Goal: Task Accomplishment & Management: Manage account settings

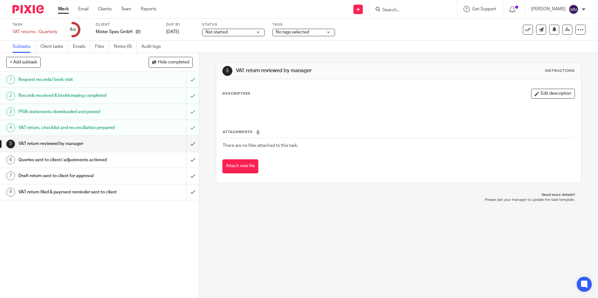
click at [73, 127] on h1 "VAT return, checklist and reconciliation prepared" at bounding box center [72, 127] width 108 height 9
click at [259, 109] on link "[URL][DOMAIN_NAME]" at bounding box center [245, 108] width 45 height 4
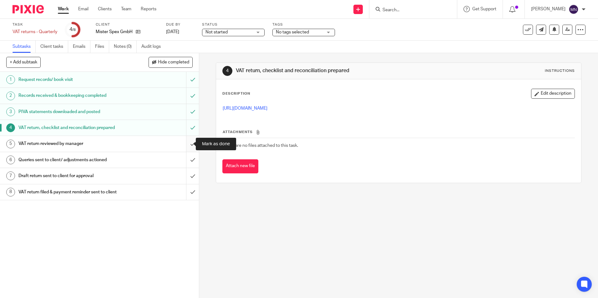
click at [187, 145] on input "submit" at bounding box center [99, 144] width 199 height 16
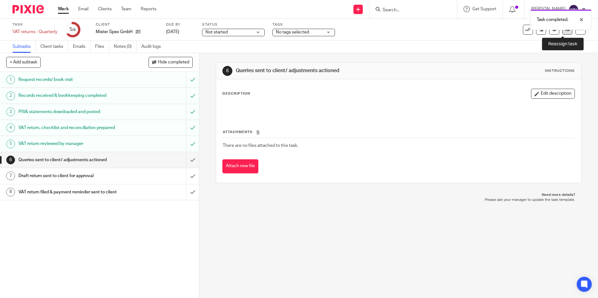
click at [562, 32] on link at bounding box center [567, 30] width 10 height 10
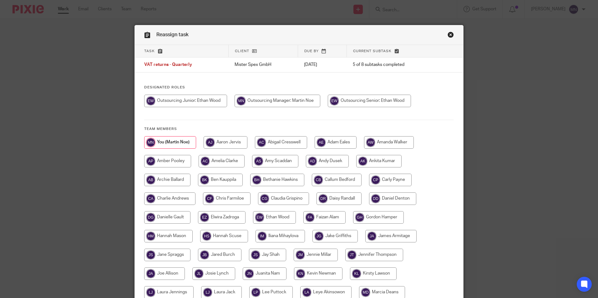
drag, startPoint x: 351, startPoint y: 99, endPoint x: 350, endPoint y: 109, distance: 10.4
click at [352, 99] on input "radio" at bounding box center [369, 101] width 83 height 13
radio input "true"
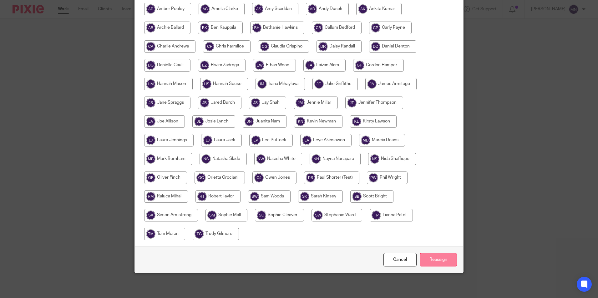
click at [428, 257] on input "Reassign" at bounding box center [438, 259] width 37 height 13
